Goal: Task Accomplishment & Management: Complete application form

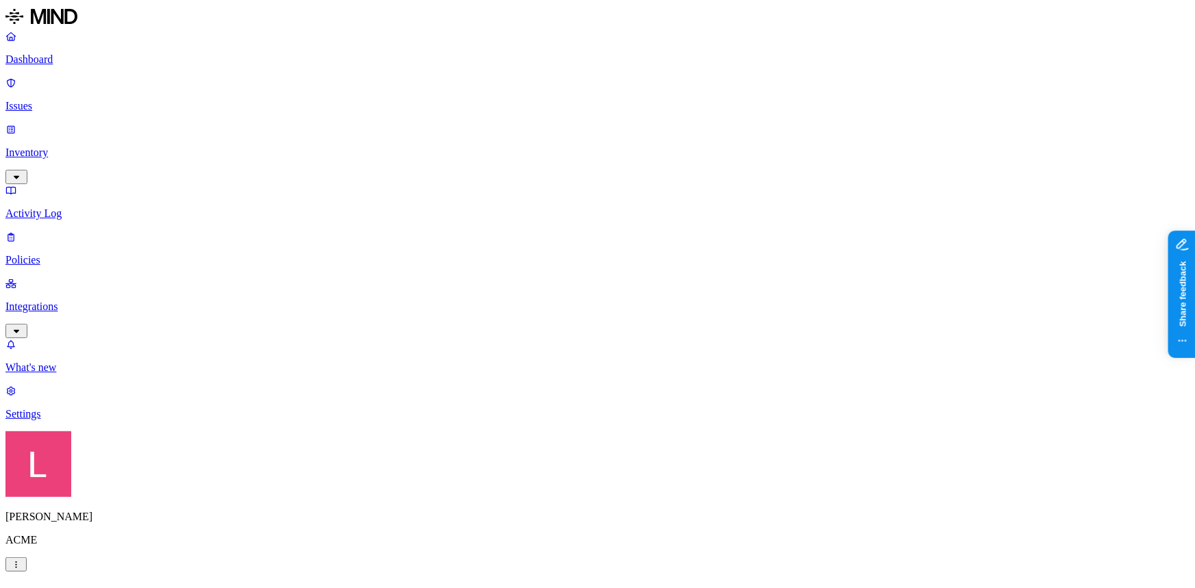
click at [548, 367] on label "Application type" at bounding box center [522, 362] width 52 height 24
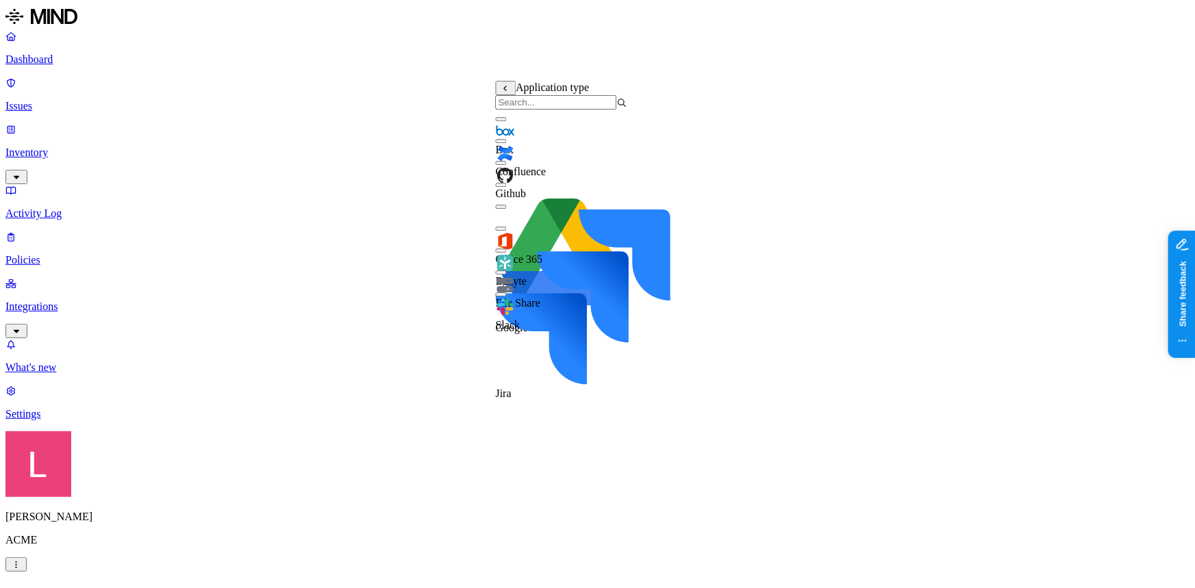
click at [507, 165] on button "button" at bounding box center [501, 163] width 11 height 4
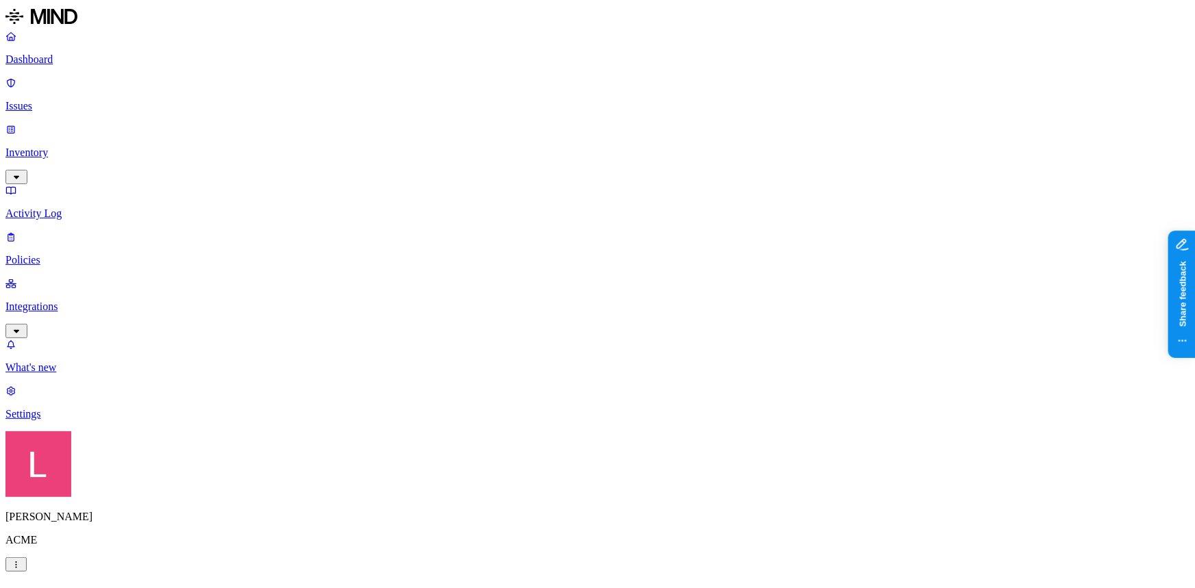
click at [524, 353] on label "Public access" at bounding box center [510, 348] width 28 height 24
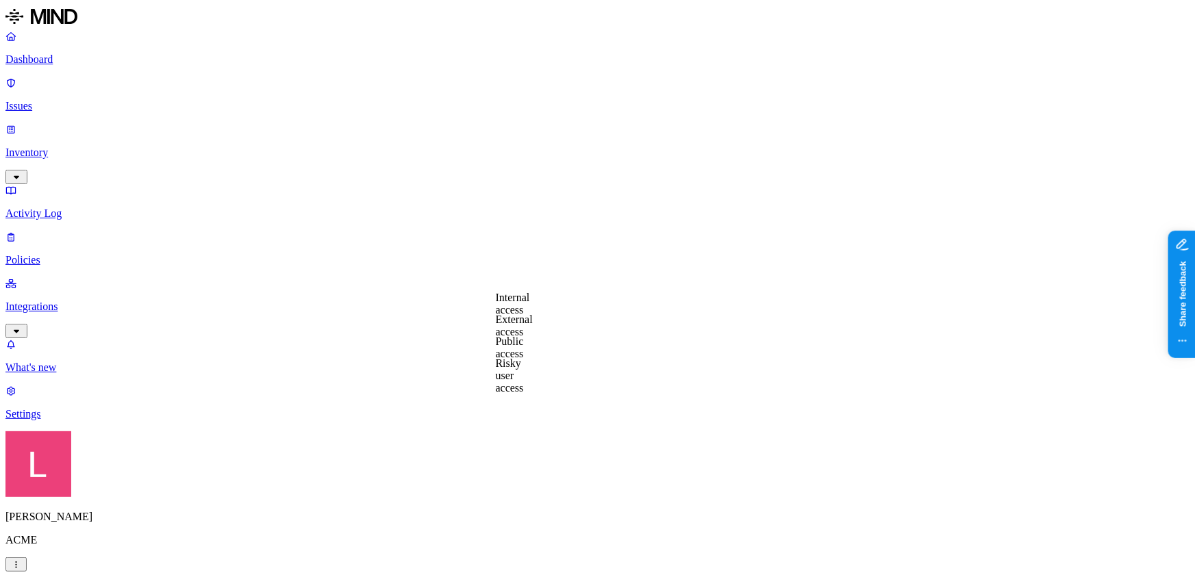
click at [524, 349] on label "Public access" at bounding box center [510, 348] width 28 height 24
click at [556, 330] on label "Anyone with link" at bounding box center [530, 318] width 68 height 24
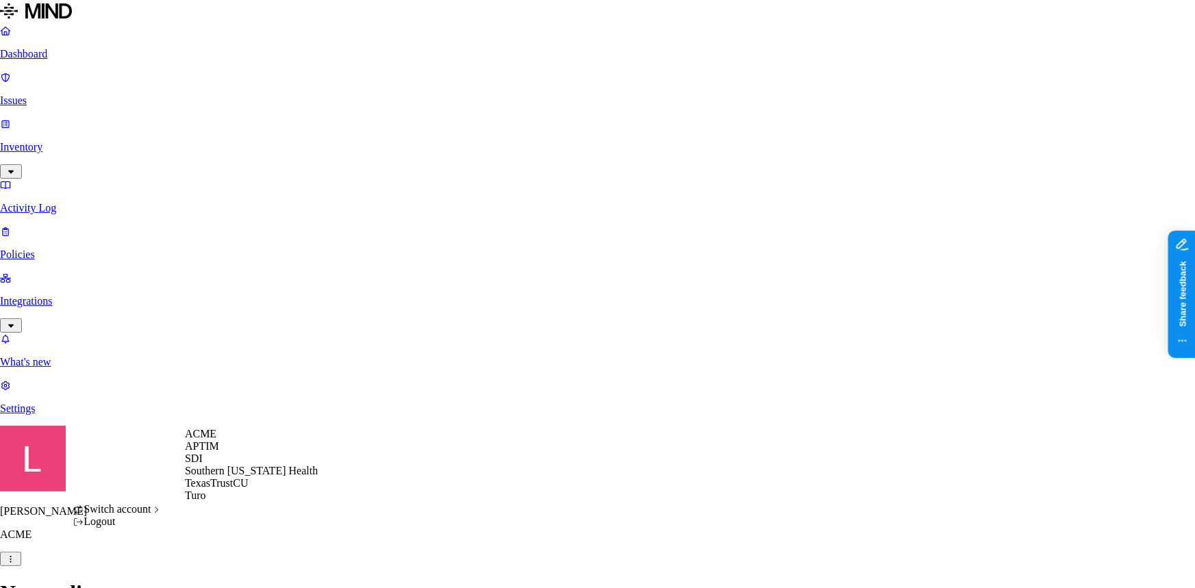
click at [231, 477] on span "Southern [US_STATE] Health" at bounding box center [251, 471] width 133 height 12
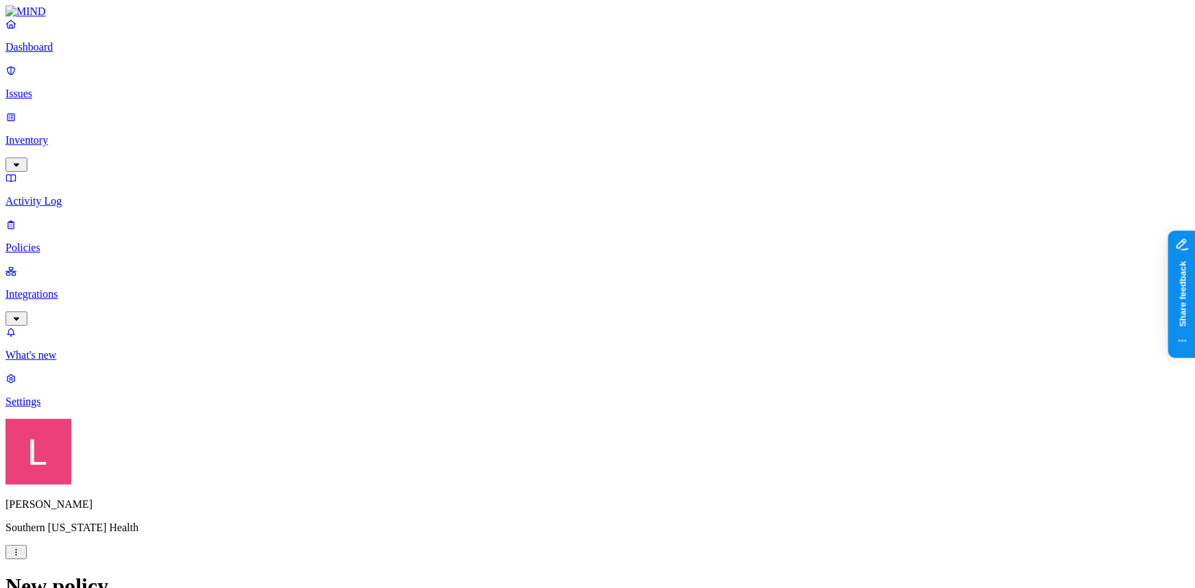
click at [71, 134] on p "Inventory" at bounding box center [597, 140] width 1184 height 12
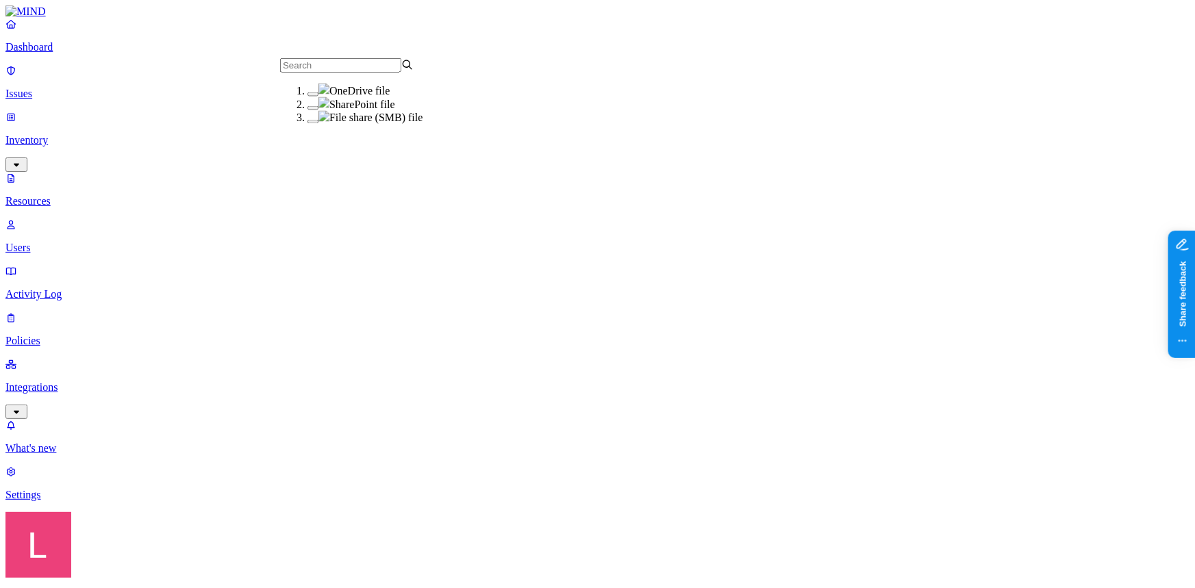
click at [308, 125] on div "File share (SMB) file" at bounding box center [375, 118] width 134 height 14
drag, startPoint x: 499, startPoint y: 96, endPoint x: 521, endPoint y: 101, distance: 21.8
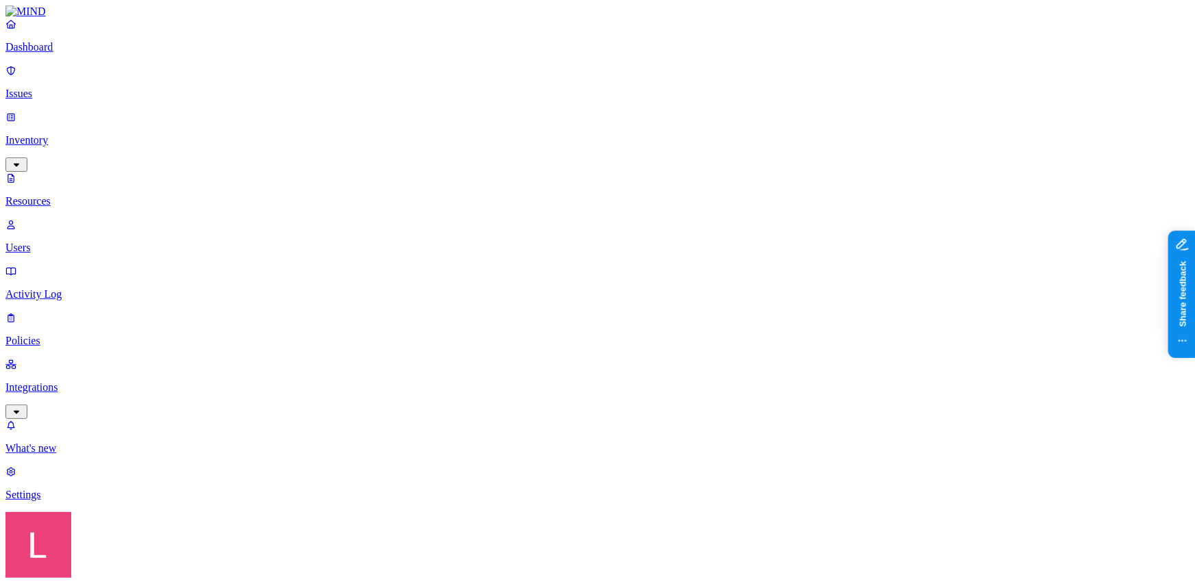
drag, startPoint x: 369, startPoint y: 71, endPoint x: 506, endPoint y: 75, distance: 137.1
drag, startPoint x: 506, startPoint y: 75, endPoint x: 534, endPoint y: 75, distance: 28.1
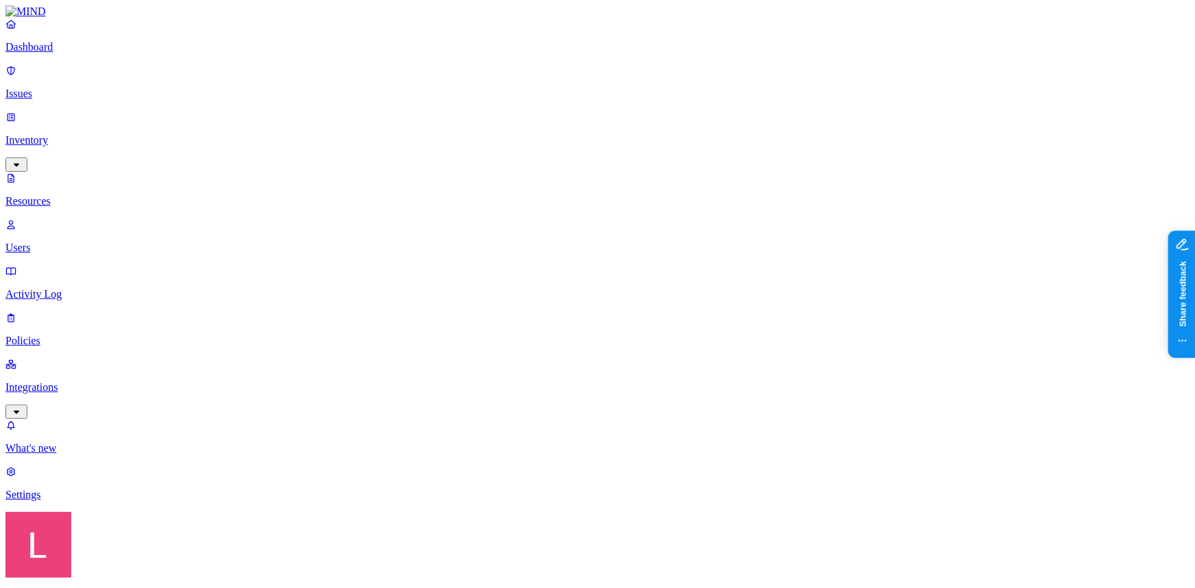
type input "dic"
click at [455, 96] on div "DICOM" at bounding box center [495, 90] width 134 height 12
click at [308, 126] on button "button" at bounding box center [313, 119] width 11 height 14
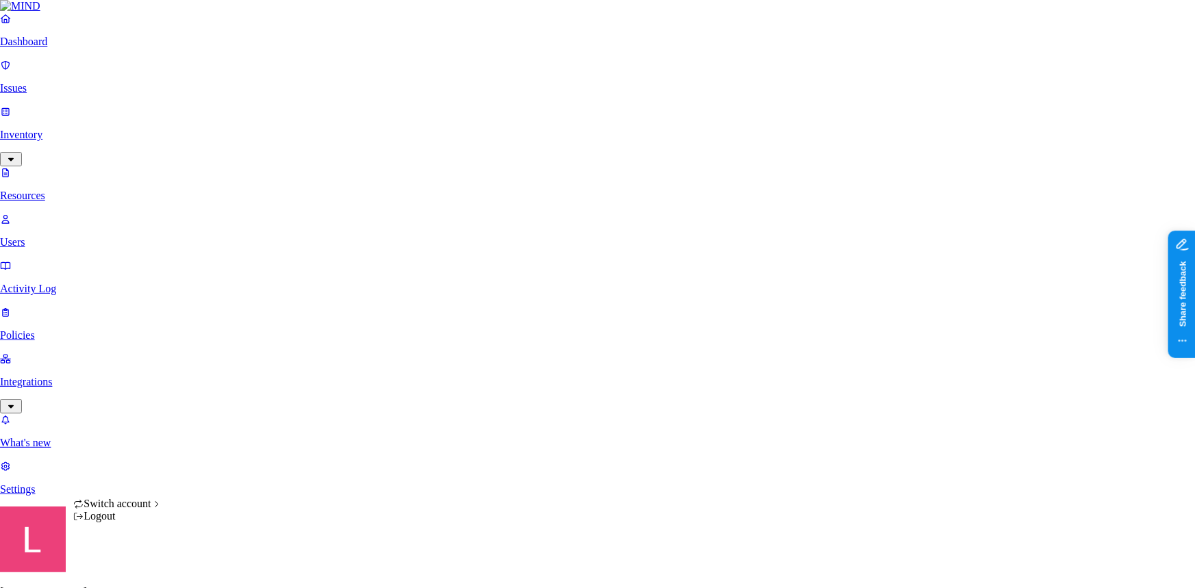
click at [216, 440] on span "ACME" at bounding box center [201, 434] width 32 height 12
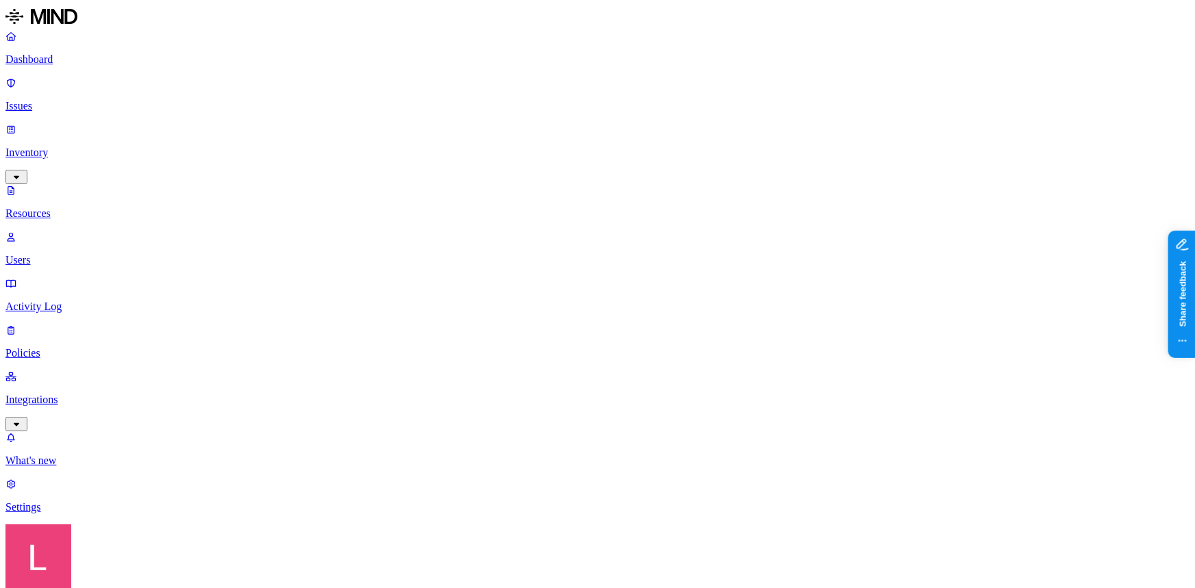
click at [66, 63] on p "Dashboard" at bounding box center [597, 59] width 1184 height 12
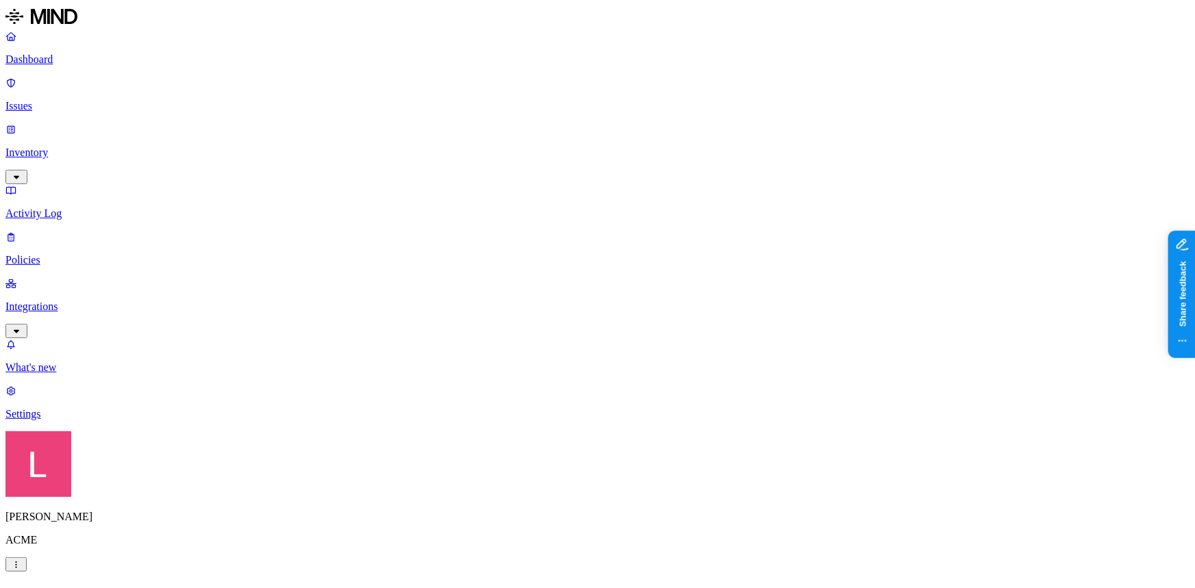
click at [60, 254] on p "Policies" at bounding box center [597, 260] width 1184 height 12
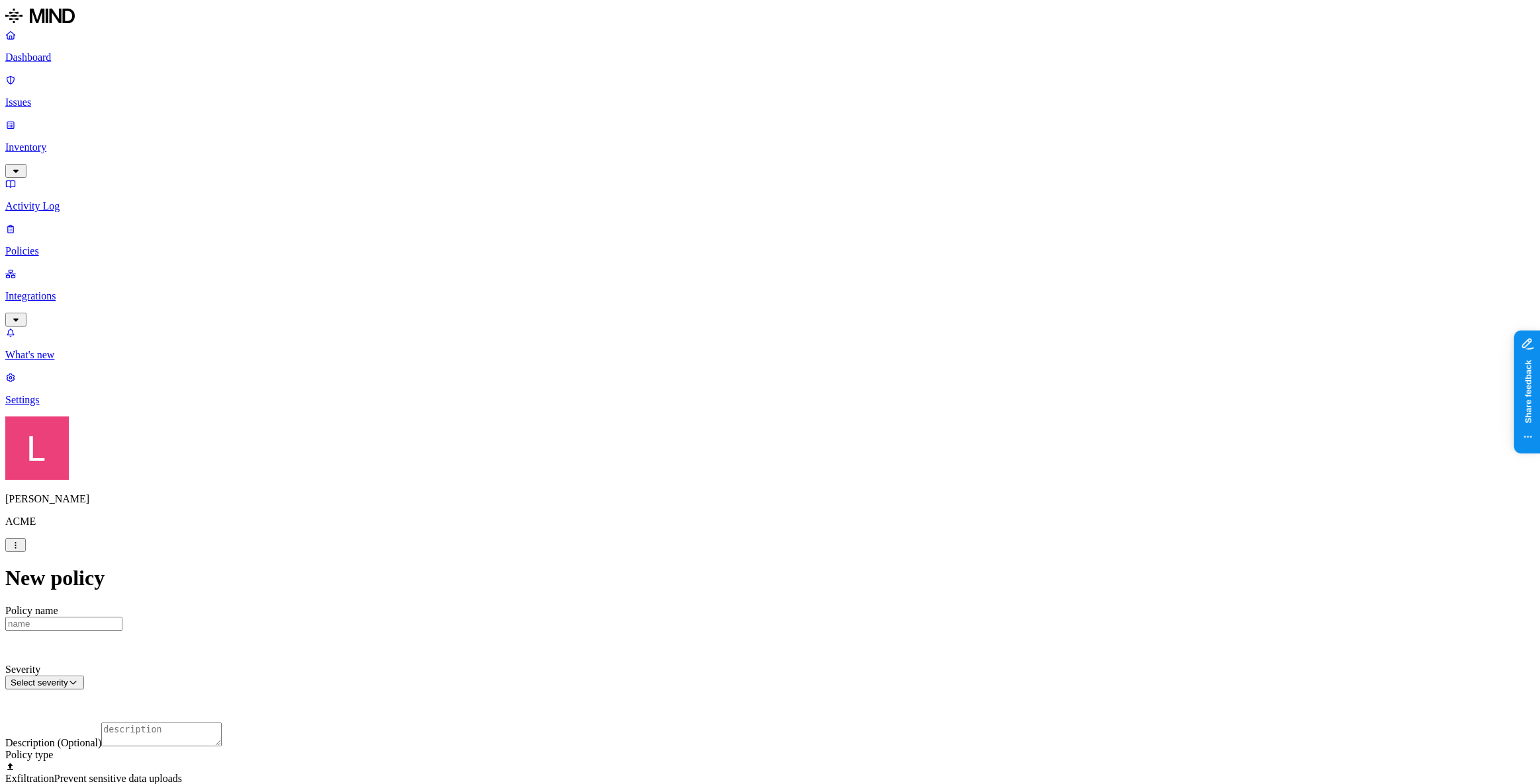
click at [627, 568] on div at bounding box center [769, 797] width 1529 height 0
click at [748, 568] on html "Dashboard Issues Inventory Activity Log Policies Integrations What's new 1 Sett…" at bounding box center [770, 635] width 1540 height 1271
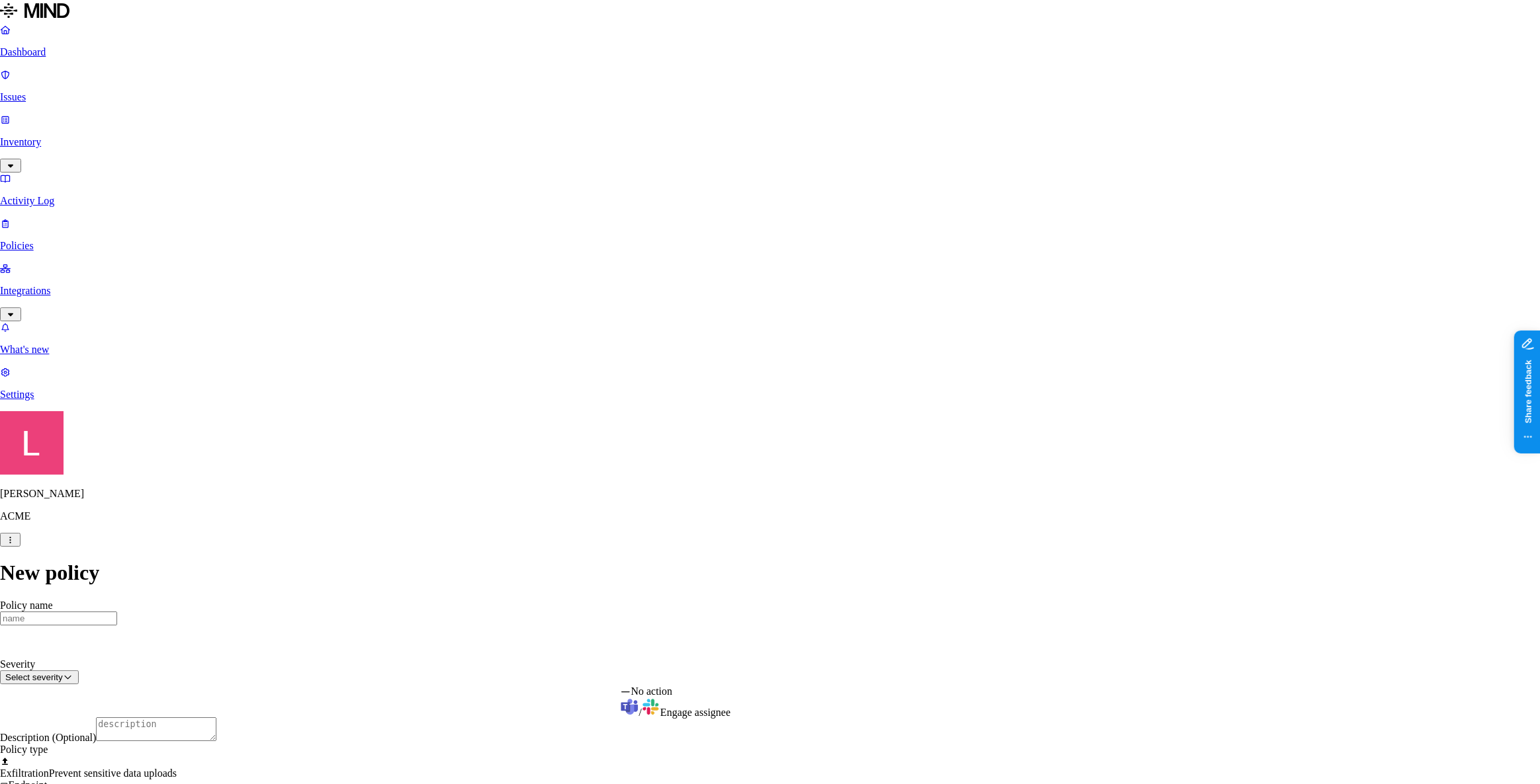
click at [472, 568] on html "Dashboard Issues Inventory Activity Log Policies Integrations What's new 1 Sett…" at bounding box center [770, 632] width 1540 height 1265
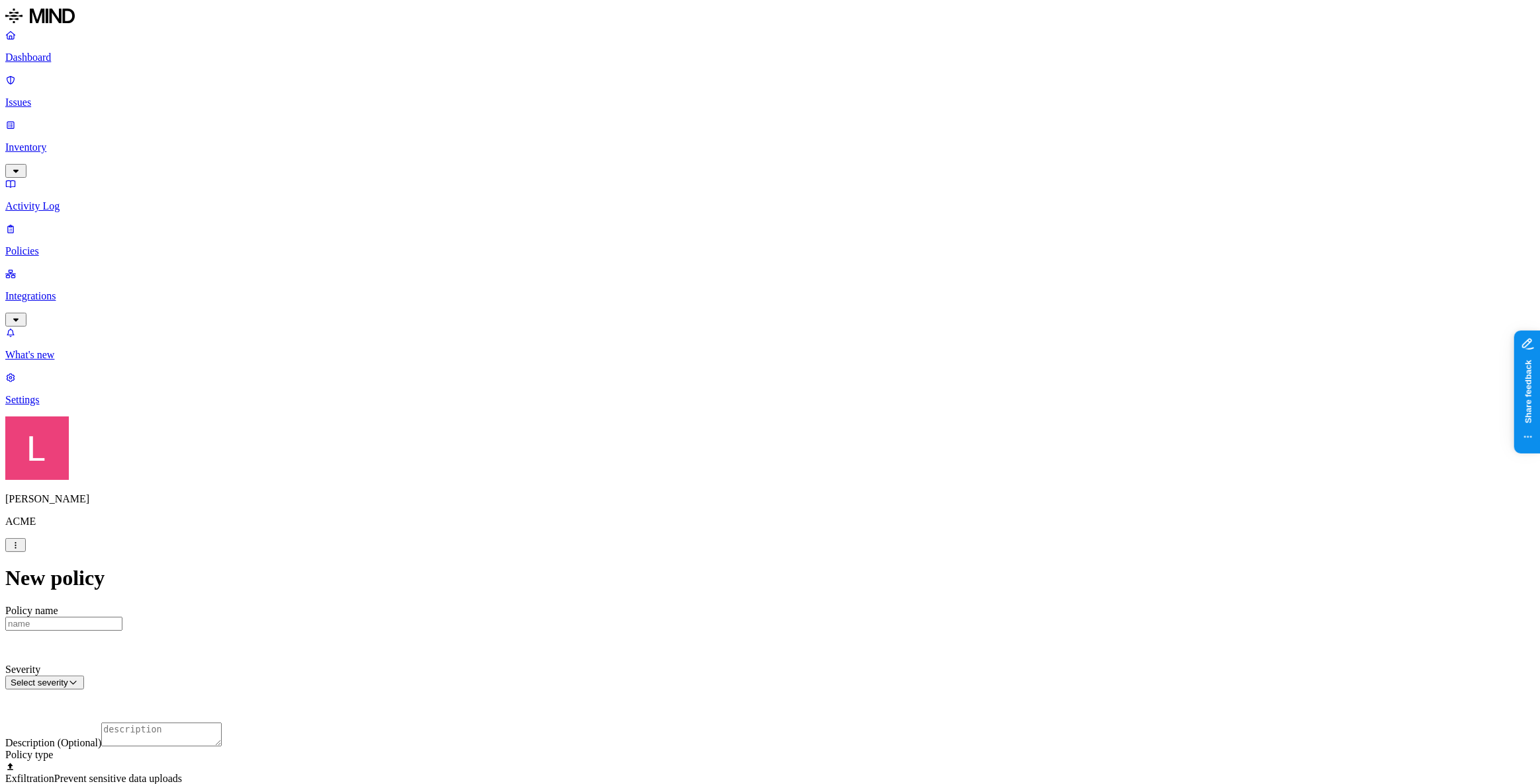
click at [58, 97] on p "Issues" at bounding box center [769, 102] width 1529 height 12
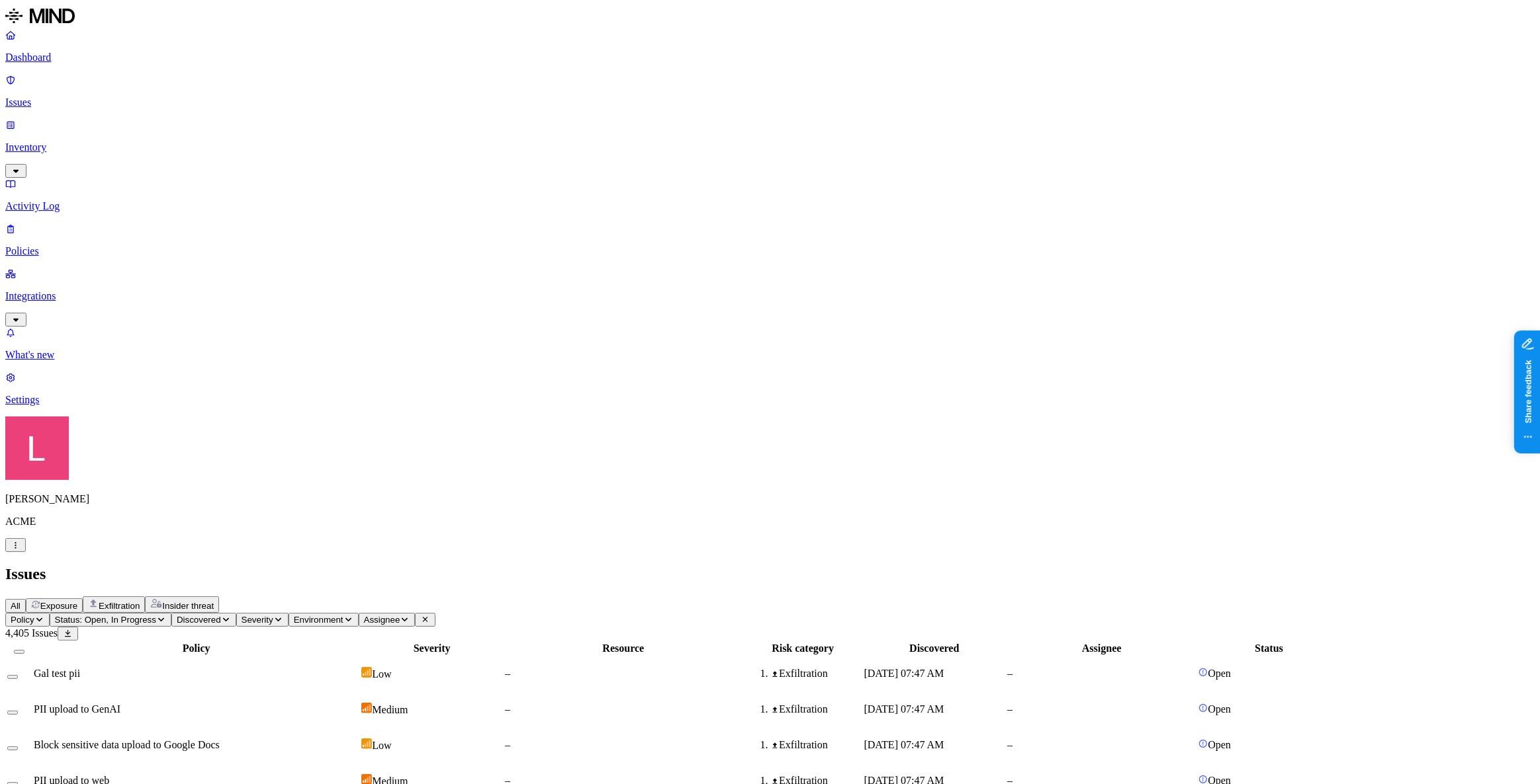
click at [31, 568] on div at bounding box center [19, 674] width 24 height 12
click at [17, 568] on button "Select row" at bounding box center [13, 713] width 11 height 4
click at [17, 568] on button "Select row" at bounding box center [13, 711] width 11 height 14
click at [74, 245] on p "Policies" at bounding box center [769, 251] width 1529 height 12
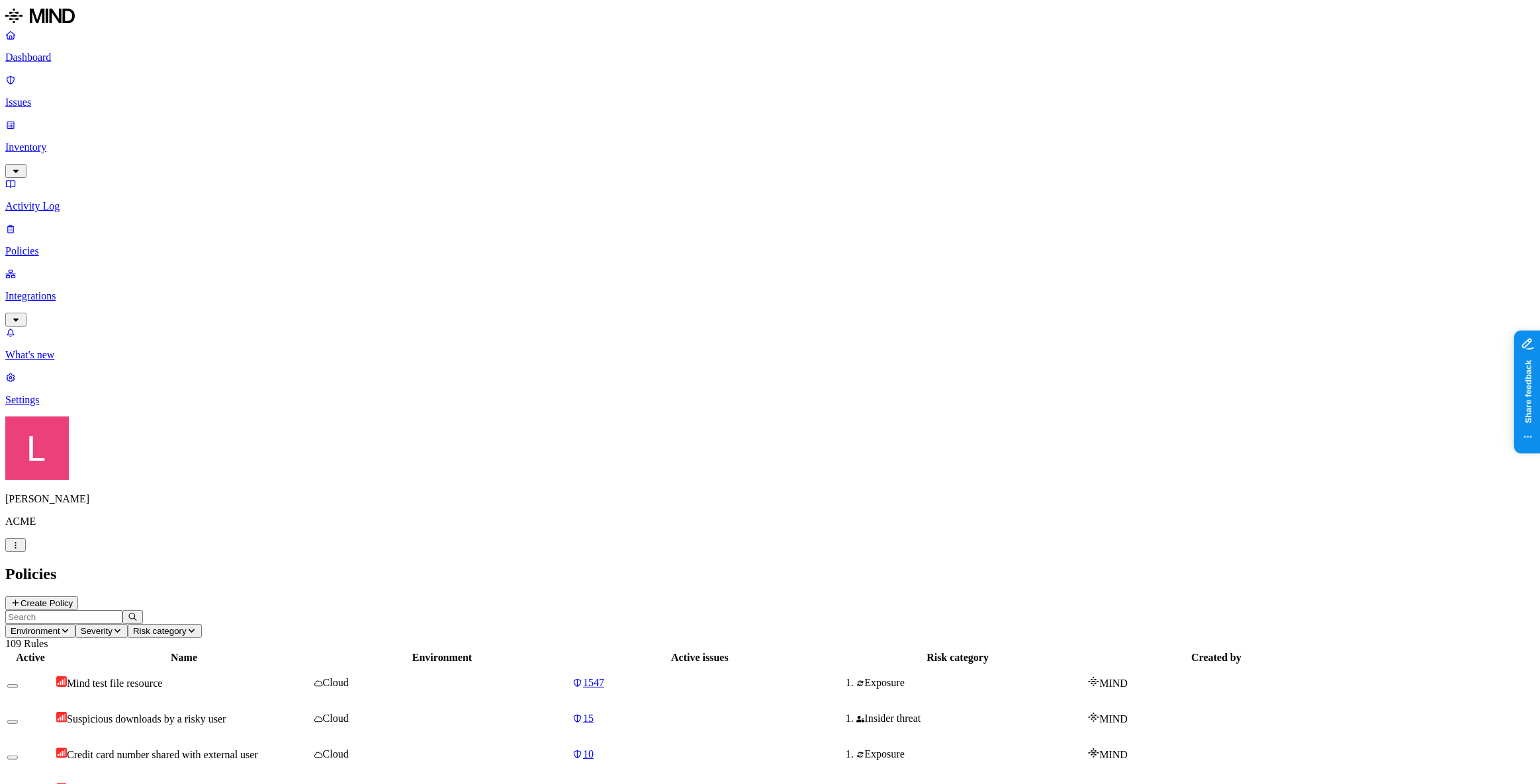
click at [78, 568] on button "Create Policy" at bounding box center [41, 603] width 72 height 14
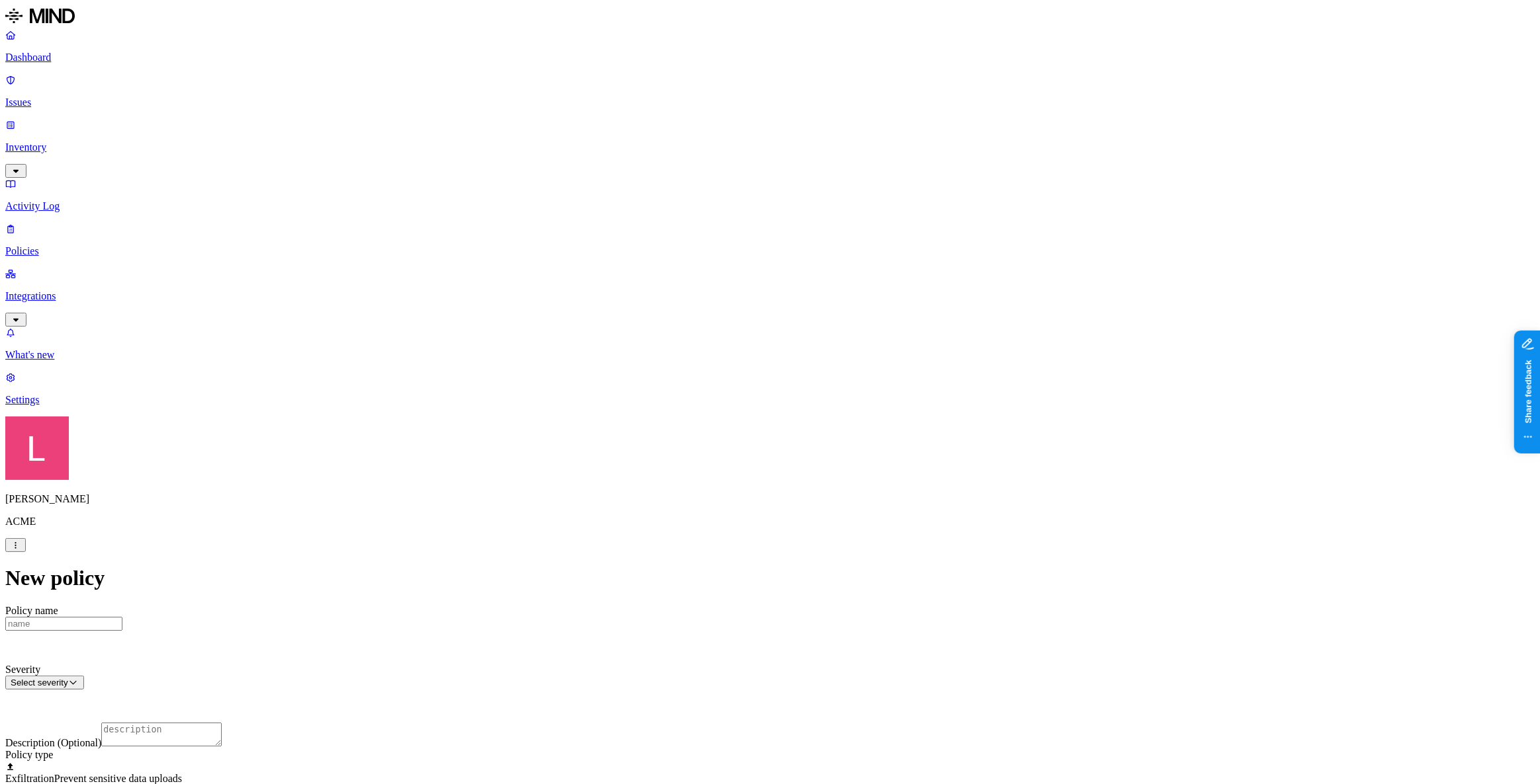
scroll to position [60, 0]
click at [629, 568] on div at bounding box center [769, 797] width 1529 height 0
click at [722, 469] on label "Application type" at bounding box center [697, 470] width 50 height 23
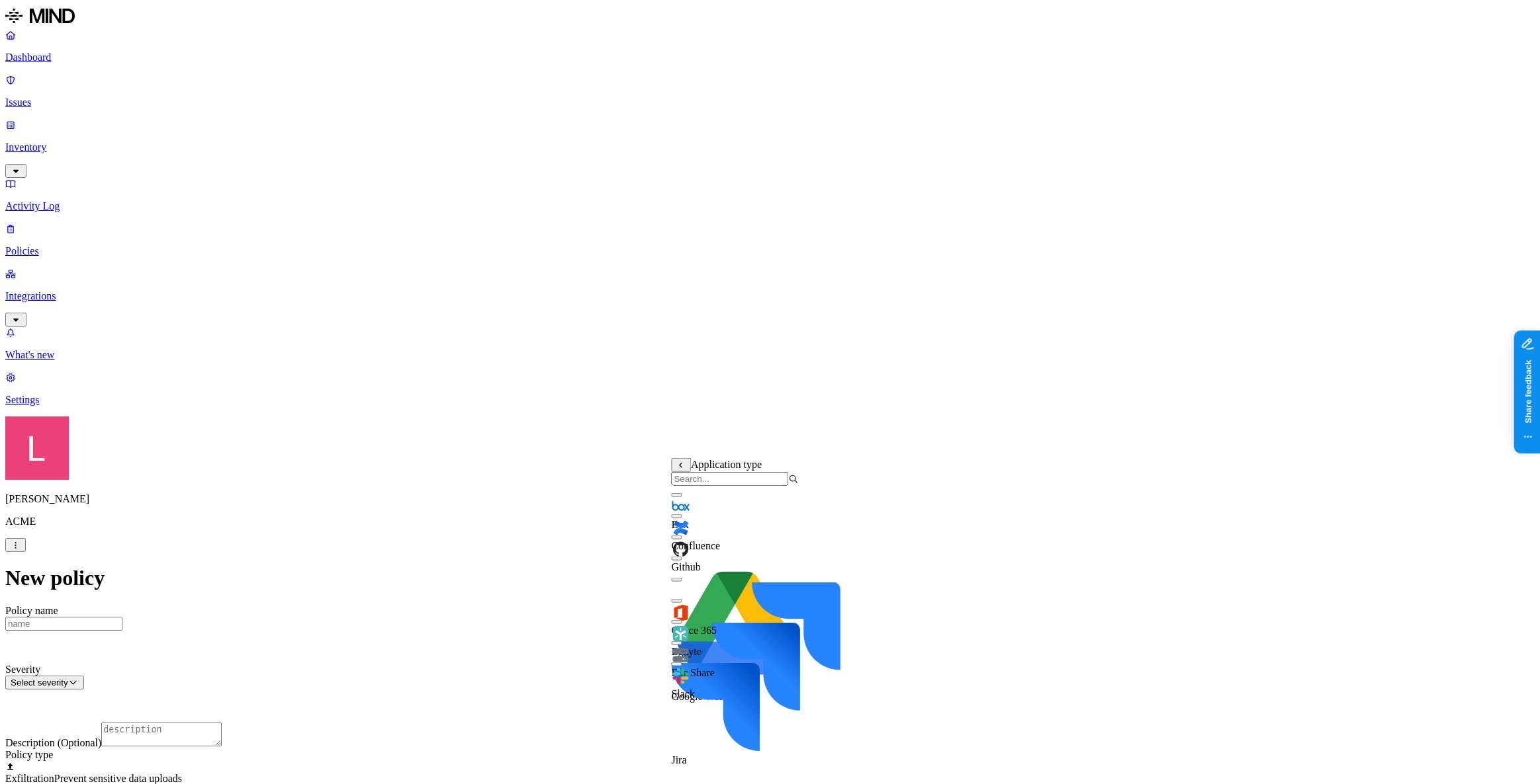
click at [682, 540] on button "button" at bounding box center [676, 538] width 11 height 4
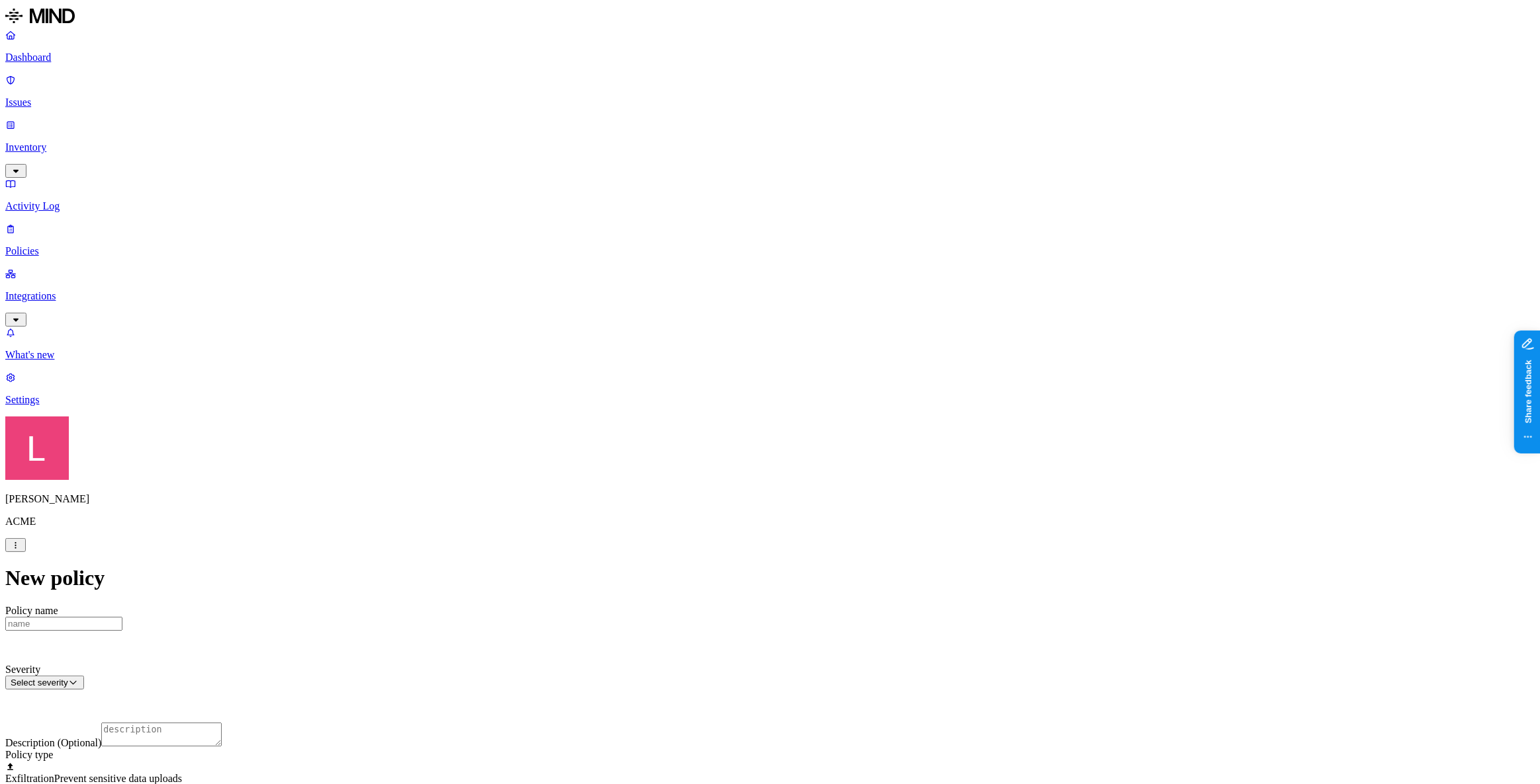
click at [707, 444] on label "External access" at bounding box center [689, 434] width 36 height 23
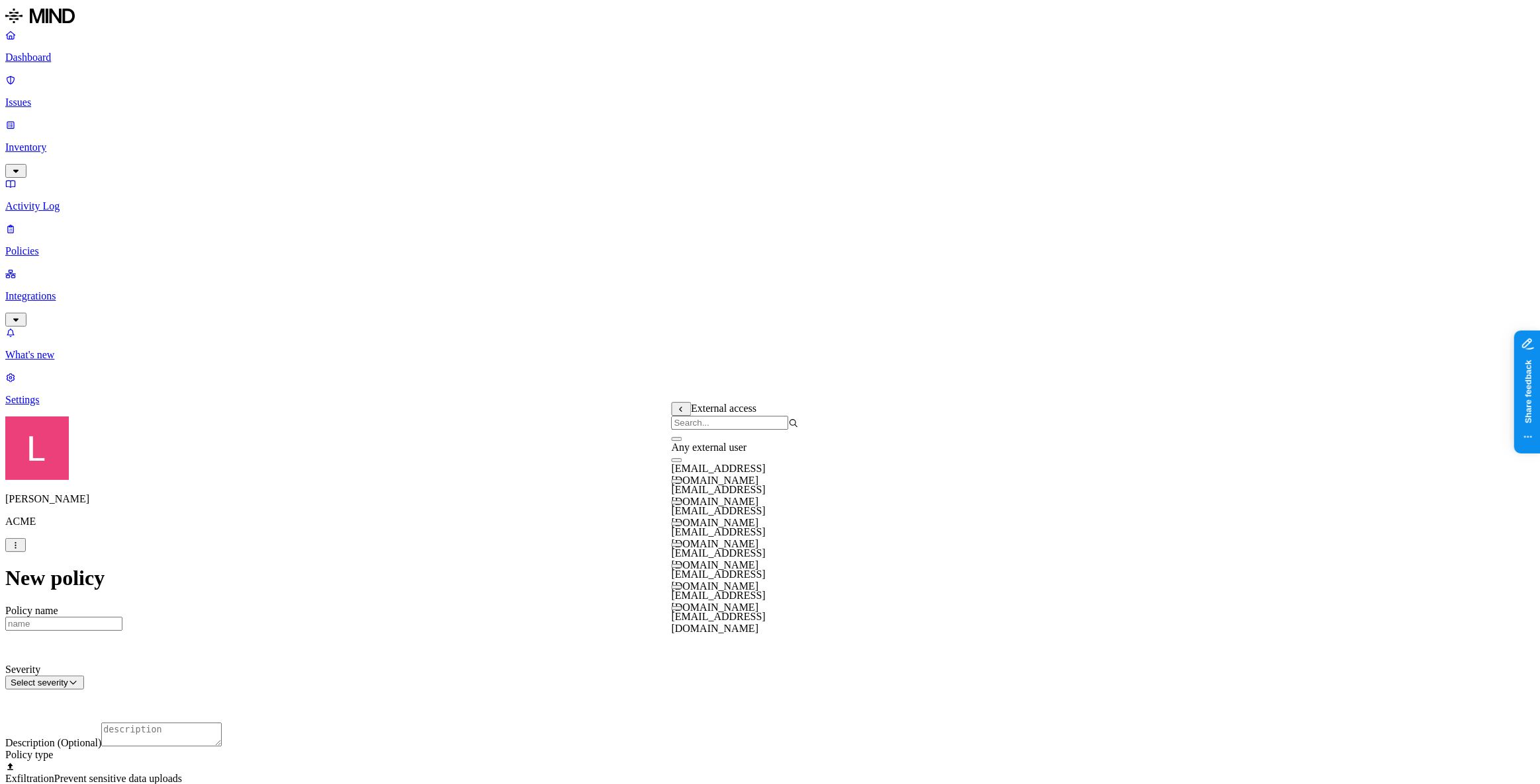
click at [689, 488] on div "galco@tannin.io" at bounding box center [735, 490] width 128 height 36
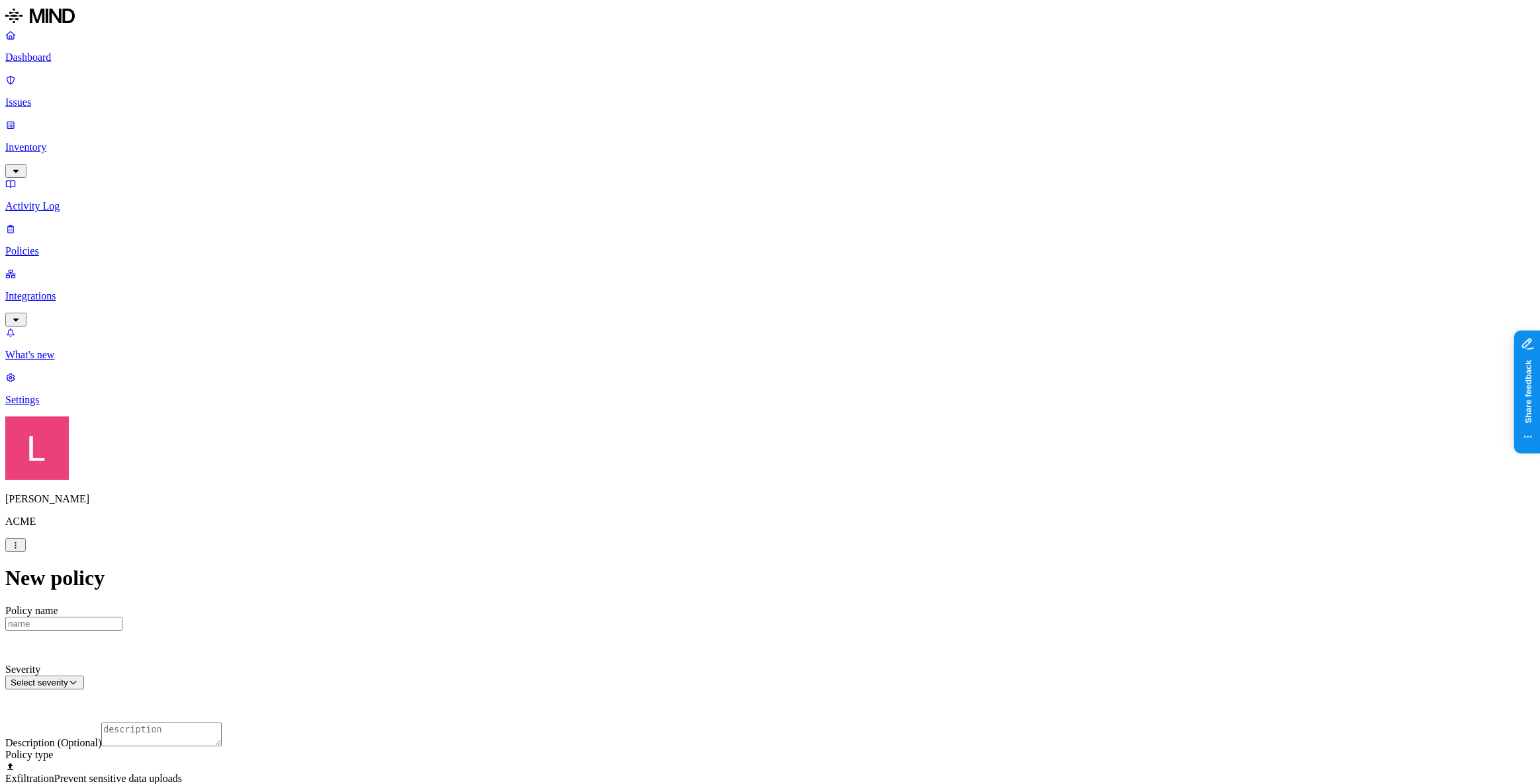
click at [699, 462] on label "Public access" at bounding box center [685, 456] width 27 height 23
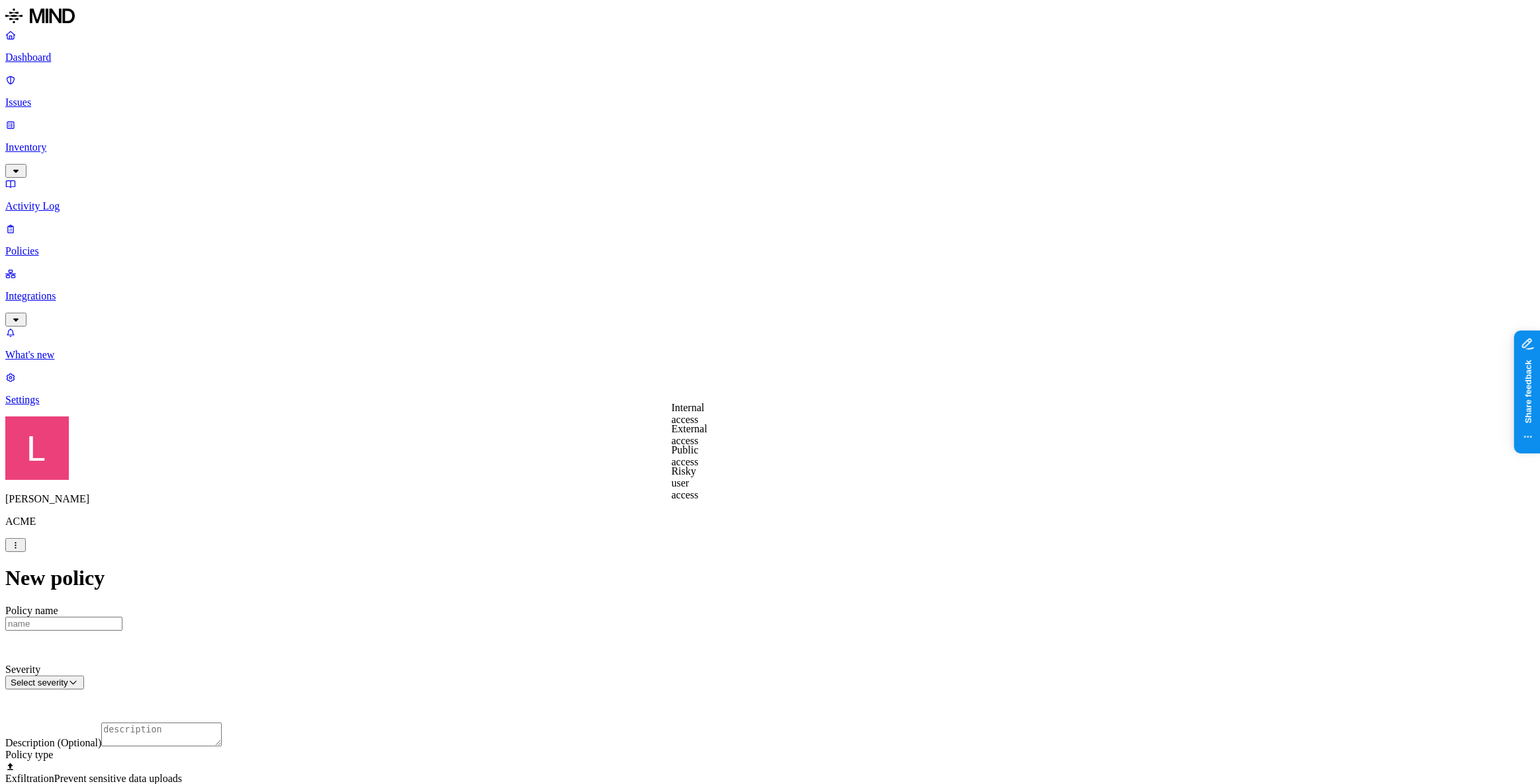
click at [699, 457] on label "Public access" at bounding box center [685, 456] width 27 height 23
click at [736, 430] on label "Anyone with link" at bounding box center [704, 428] width 66 height 23
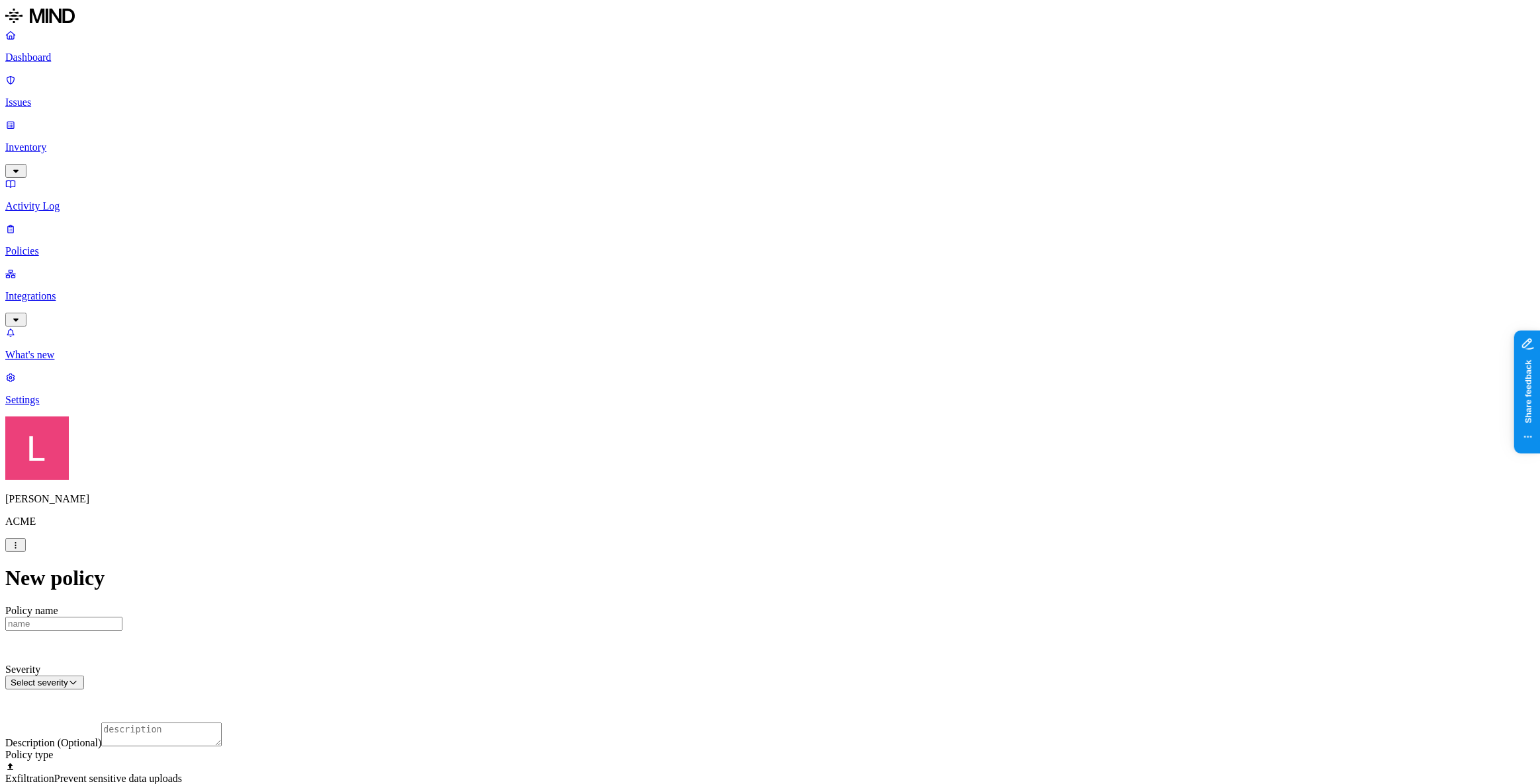
click at [79, 62] on p "Dashboard" at bounding box center [769, 57] width 1529 height 12
